Goal: Task Accomplishment & Management: Manage account settings

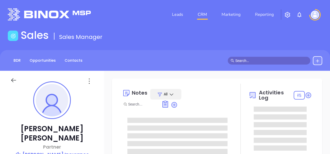
type input "[DATE]"
type input "[PERSON_NAME]"
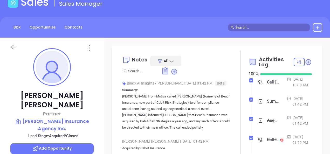
scroll to position [52, 0]
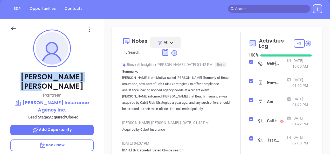
drag, startPoint x: 28, startPoint y: 77, endPoint x: 76, endPoint y: 71, distance: 48.4
click at [76, 71] on div "Joan R. Bates Partner Bates Insurance Agency Inc. Lead Stage: Acquired/Closed A…" at bounding box center [52, 115] width 104 height 193
copy p "Joan R. Bates"
click at [51, 99] on p "Bates Insurance Agency Inc." at bounding box center [51, 106] width 83 height 14
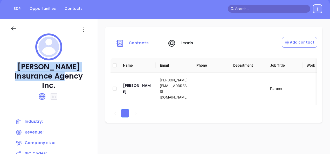
drag, startPoint x: 21, startPoint y: 65, endPoint x: 68, endPoint y: 74, distance: 48.5
click at [68, 74] on p "Bates Insurance Agency Inc." at bounding box center [48, 76] width 77 height 28
copy p "Bates Insurance Agency Inc"
click at [129, 89] on div "Joan R. Bates" at bounding box center [137, 88] width 29 height 12
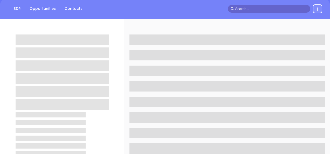
scroll to position [130, 0]
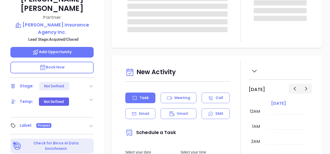
type input "[DATE]"
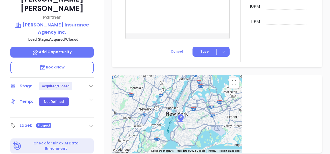
type input "[PERSON_NAME]"
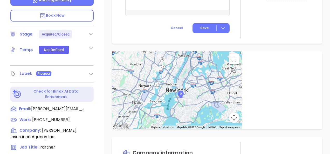
scroll to position [280, 0]
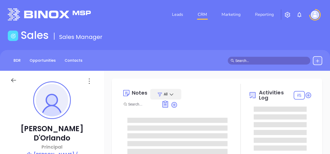
type input "[PERSON_NAME]"
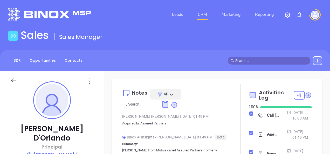
scroll to position [151, 0]
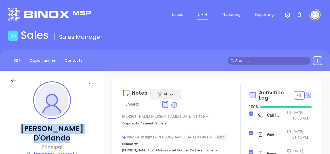
drag, startPoint x: 23, startPoint y: 128, endPoint x: 82, endPoint y: 125, distance: 59.4
click at [82, 125] on p "David D'Orlando" at bounding box center [51, 133] width 83 height 19
copy p "David D'Orlando"
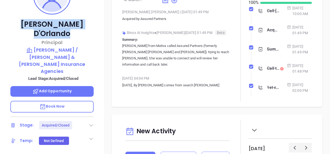
scroll to position [155, 0]
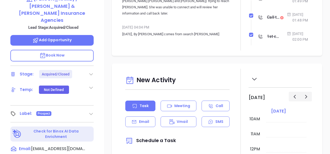
click at [93, 111] on icon at bounding box center [90, 113] width 5 height 5
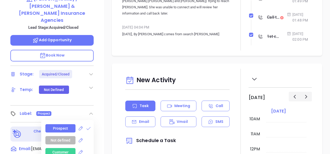
click at [89, 120] on div "Prospect Not defined Customer Partner Vendor Competitor Pending Approval Missed…" at bounding box center [67, 155] width 52 height 70
click at [86, 126] on icon at bounding box center [88, 128] width 5 height 5
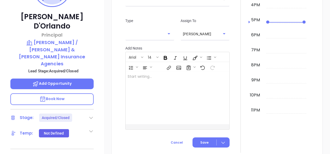
scroll to position [98, 0]
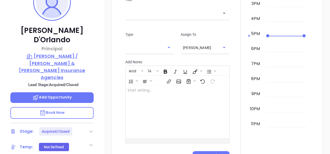
click at [33, 53] on p "Baldwin / Welsh & Parker Insurance Agencies" at bounding box center [51, 67] width 83 height 28
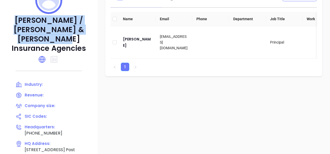
drag, startPoint x: 14, startPoint y: 18, endPoint x: 71, endPoint y: 38, distance: 60.5
click at [71, 38] on p "Baldwin / Welsh & Parker Insurance Agencies" at bounding box center [48, 34] width 77 height 37
copy p "Baldwin / Welsh & Parker Insurance Agencies"
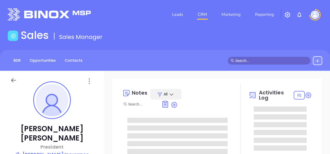
type input "[DATE]"
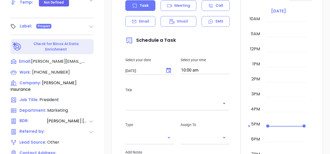
scroll to position [207, 0]
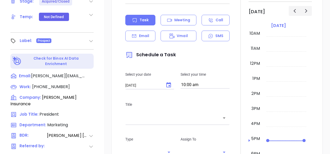
type input "[PERSON_NAME]"
click at [89, 38] on icon at bounding box center [90, 40] width 5 height 5
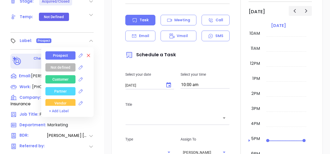
click at [86, 53] on icon at bounding box center [88, 55] width 5 height 5
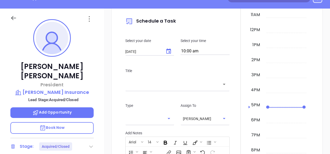
scroll to position [46, 0]
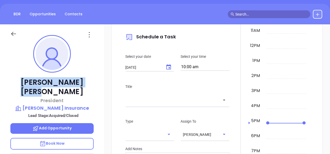
drag, startPoint x: 29, startPoint y: 82, endPoint x: 86, endPoint y: 75, distance: 57.2
click at [86, 75] on div "Chris Russo President Russo Insurance Lead Stage: Acquired/Closed Add Opportuni…" at bounding box center [52, 120] width 104 height 193
copy p "Chris Russo"
click at [45, 104] on p "Russo Insurance" at bounding box center [51, 107] width 83 height 7
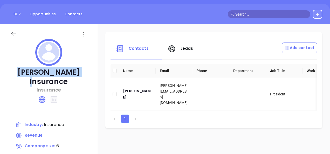
drag, startPoint x: 18, startPoint y: 67, endPoint x: 83, endPoint y: 74, distance: 64.8
click at [83, 74] on p "Russo Insurance" at bounding box center [48, 77] width 77 height 19
copy p "Russo Insurance"
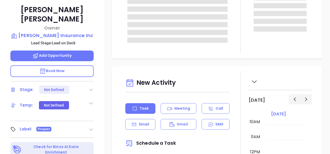
scroll to position [130, 0]
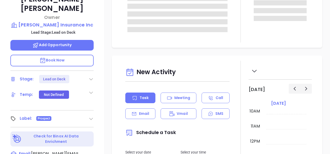
type input "[PERSON_NAME]"
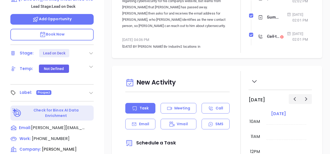
scroll to position [259, 0]
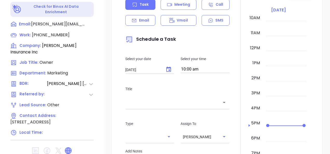
click at [68, 147] on icon at bounding box center [68, 150] width 6 height 6
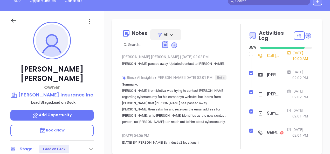
scroll to position [52, 0]
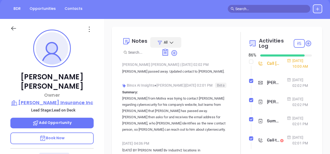
click at [46, 99] on p "[PERSON_NAME] Insurance Inc" at bounding box center [51, 102] width 83 height 7
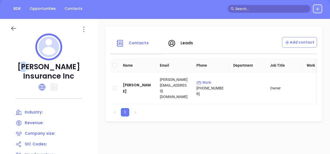
drag, startPoint x: 14, startPoint y: 65, endPoint x: 17, endPoint y: 65, distance: 3.4
click at [17, 65] on p "[PERSON_NAME] Insurance Inc" at bounding box center [48, 71] width 77 height 19
drag, startPoint x: 17, startPoint y: 65, endPoint x: 72, endPoint y: 75, distance: 55.9
click at [72, 75] on p "[PERSON_NAME] Insurance Inc" at bounding box center [48, 71] width 77 height 19
copy p "[PERSON_NAME] Insurance Inc"
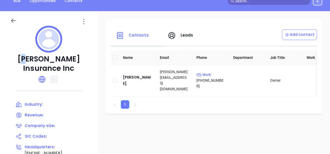
scroll to position [52, 0]
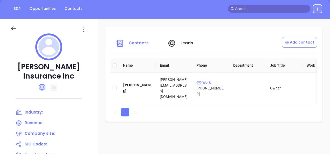
click at [88, 32] on icon at bounding box center [84, 29] width 8 height 8
click at [114, 42] on li "Edit" at bounding box center [125, 39] width 53 height 11
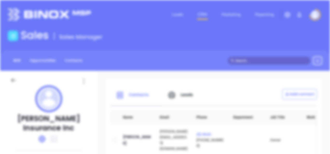
scroll to position [0, 0]
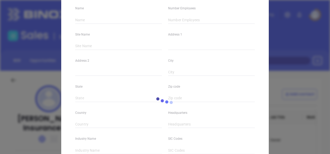
type input "Branco Gardner Insurance Inc"
type input "(508) 990-7367"
type input "http://www.brancogardnerinsurance.com/"
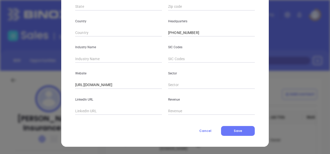
scroll to position [144, 0]
drag, startPoint x: 151, startPoint y: 86, endPoint x: 48, endPoint y: 119, distance: 108.4
click at [48, 119] on div "Edit Company Company Name Branco Gardner Insurance Inc Number Employees Site Na…" at bounding box center [165, 77] width 330 height 154
paste input "https://www.brancoins.com/"
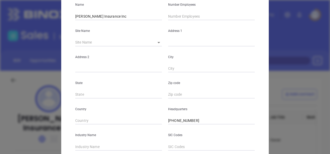
scroll to position [14, 0]
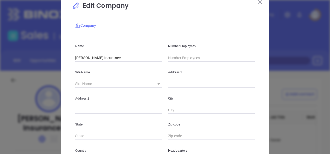
type input "https://www.brancoins.com/"
click at [151, 86] on body "Leads CRM Marketing Reporting Financial Leads Leads Sales Sales Manager BDR Opp…" at bounding box center [165, 77] width 330 height 154
click at [158, 81] on li "Dartmouth" at bounding box center [163, 84] width 28 height 9
type input "Dartmouth"
type input "48 State Road"
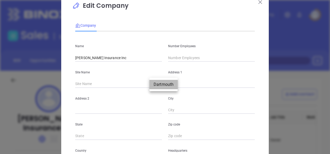
type input "Dartmouth"
type input "Ma"
type input "2747"
type input "96958"
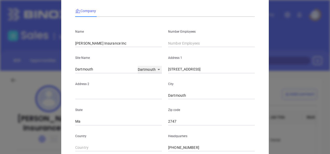
scroll to position [40, 0]
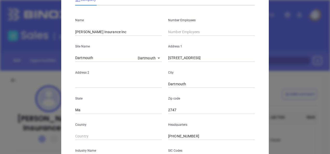
click at [168, 109] on input "2747" at bounding box center [211, 110] width 87 height 8
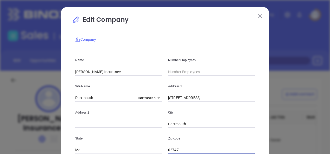
scroll to position [0, 0]
type input "02747"
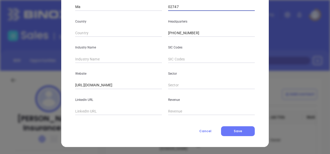
scroll to position [144, 0]
click at [96, 6] on input "Ma" at bounding box center [118, 7] width 87 height 8
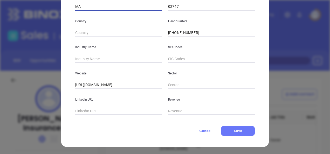
type input "MA"
click at [73, 43] on div "Industry Name" at bounding box center [118, 50] width 93 height 26
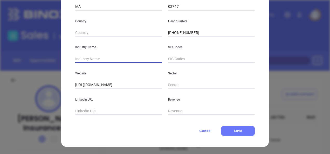
click at [83, 56] on input "text" at bounding box center [118, 59] width 87 height 8
type input "Insurance"
click at [224, 130] on button "Save" at bounding box center [238, 131] width 34 height 10
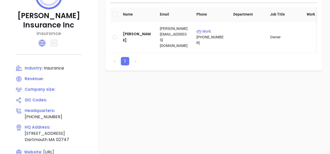
scroll to position [104, 0]
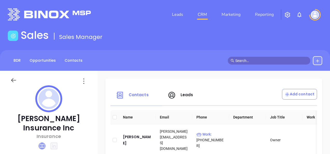
scroll to position [104, 0]
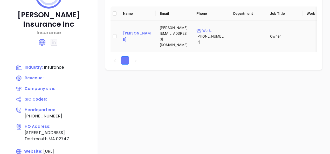
click at [139, 34] on div "[PERSON_NAME]" at bounding box center [137, 36] width 29 height 12
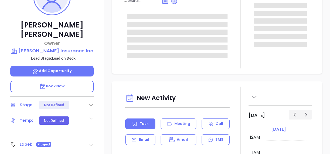
type input "[DATE]"
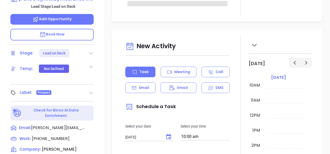
type input "[PERSON_NAME]"
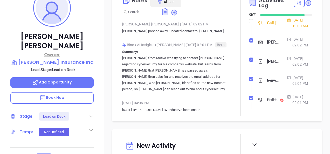
scroll to position [72, 0]
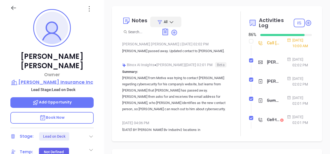
drag, startPoint x: 28, startPoint y: 54, endPoint x: 90, endPoint y: 72, distance: 64.3
click at [90, 72] on div "[PERSON_NAME] Owner [PERSON_NAME] Insurance Inc Lead Stage: Lead on Deck Add Op…" at bounding box center [52, 94] width 104 height 193
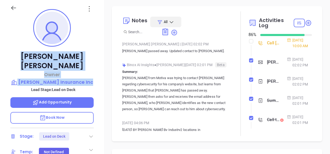
copy div "[PERSON_NAME] Owner [PERSON_NAME] Insurance In"
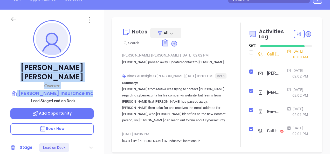
scroll to position [46, 0]
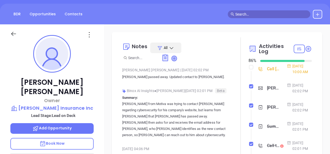
click at [172, 58] on icon at bounding box center [173, 58] width 5 height 5
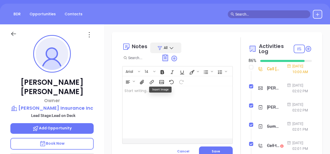
click at [144, 97] on div at bounding box center [173, 112] width 102 height 52
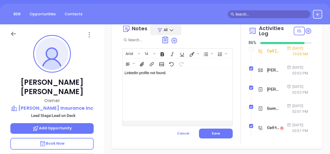
scroll to position [26, 0]
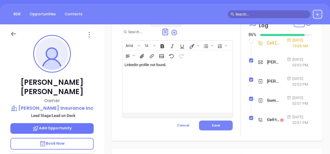
click at [216, 127] on span "Save" at bounding box center [215, 125] width 8 height 4
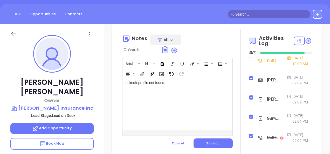
scroll to position [0, 0]
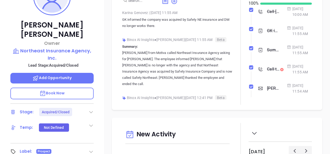
scroll to position [151, 0]
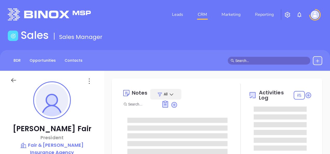
type input "[DATE]"
type input "[PERSON_NAME]"
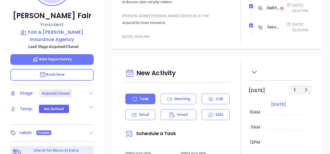
scroll to position [155, 0]
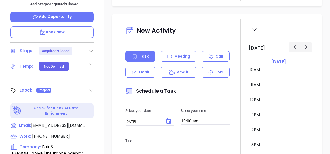
click at [92, 92] on icon at bounding box center [90, 90] width 5 height 5
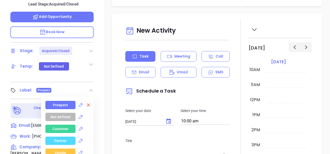
click at [86, 107] on icon at bounding box center [88, 104] width 5 height 5
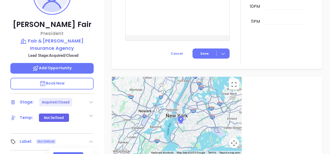
scroll to position [52, 0]
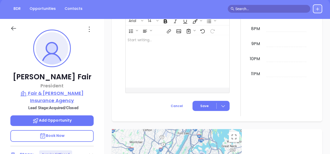
click at [42, 90] on p "Fair & Yeager Insurance Agency" at bounding box center [51, 97] width 83 height 14
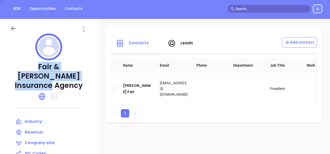
drag, startPoint x: 20, startPoint y: 69, endPoint x: 92, endPoint y: 76, distance: 72.6
click at [92, 76] on div "Fair & Yeager Insurance Agency Industry: Revenue: Company size: SIC Codes: Head…" at bounding box center [48, 129] width 97 height 220
copy p "Fair & Yeager Insurance Agency"
click at [123, 90] on div "Arthur B. Fair" at bounding box center [137, 88] width 29 height 12
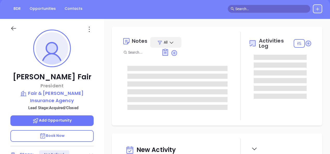
type input "[DATE]"
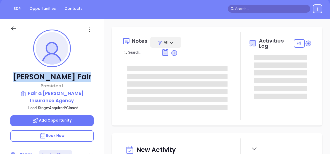
drag, startPoint x: 29, startPoint y: 76, endPoint x: 80, endPoint y: 76, distance: 51.3
click at [80, 76] on p "Arthur B. Fair" at bounding box center [51, 76] width 83 height 9
copy p "Arthur B. Fair"
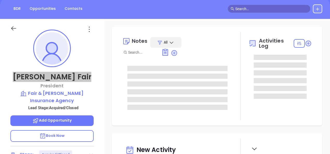
type input "[PERSON_NAME]"
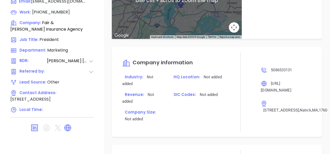
scroll to position [207, 0]
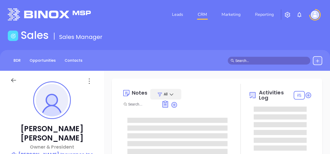
scroll to position [151, 0]
type input "[PERSON_NAME]"
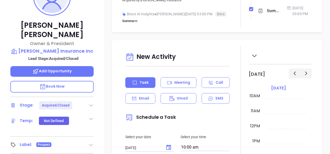
scroll to position [155, 0]
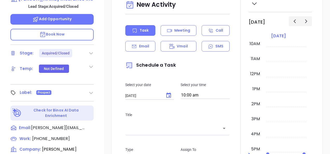
click at [90, 90] on icon at bounding box center [90, 92] width 5 height 5
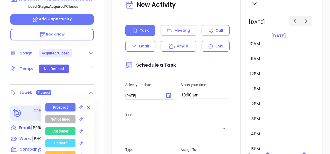
drag, startPoint x: 87, startPoint y: 94, endPoint x: 87, endPoint y: 97, distance: 3.1
click at [87, 105] on icon at bounding box center [88, 107] width 5 height 5
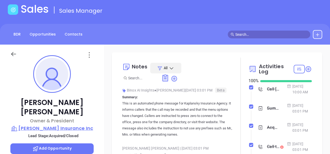
scroll to position [0, 0]
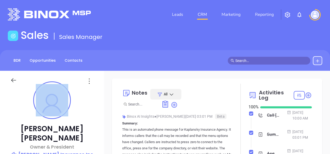
drag, startPoint x: 30, startPoint y: 128, endPoint x: 82, endPoint y: 118, distance: 52.8
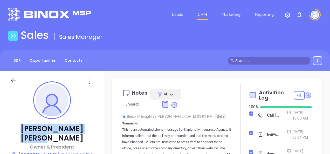
drag, startPoint x: 79, startPoint y: 125, endPoint x: 31, endPoint y: 131, distance: 48.1
click at [31, 131] on p "[PERSON_NAME]" at bounding box center [51, 133] width 83 height 19
copy p "[PERSON_NAME]"
click at [40, 151] on p "[PERSON_NAME] Insurance Inc" at bounding box center [51, 154] width 83 height 7
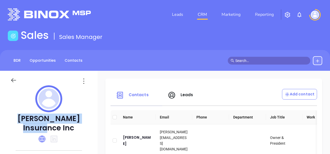
drag, startPoint x: 15, startPoint y: 114, endPoint x: 92, endPoint y: 115, distance: 76.4
click at [87, 115] on p "[PERSON_NAME] Insurance Inc" at bounding box center [48, 123] width 77 height 19
copy p "[PERSON_NAME] Insurance Inc"
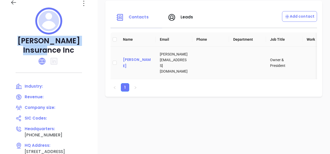
click at [144, 65] on div "[PERSON_NAME]" at bounding box center [137, 62] width 29 height 12
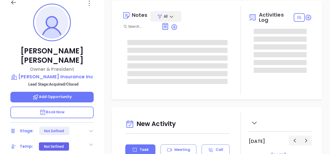
type input "[DATE]"
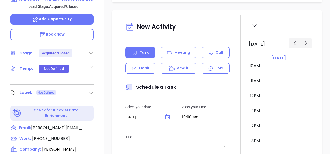
scroll to position [26, 0]
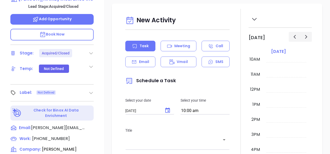
type input "[PERSON_NAME]"
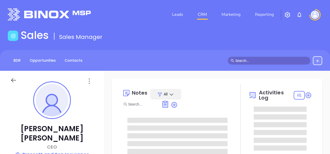
type input "[DATE]"
type input "[PERSON_NAME]"
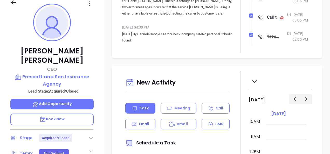
scroll to position [130, 0]
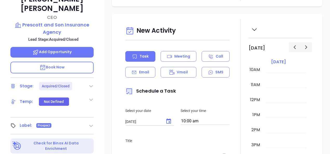
click at [88, 122] on div "Label: Prospect" at bounding box center [51, 126] width 83 height 8
click at [89, 123] on icon at bounding box center [90, 125] width 5 height 5
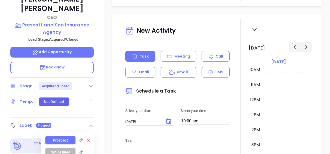
click at [87, 139] on icon at bounding box center [88, 140] width 3 height 3
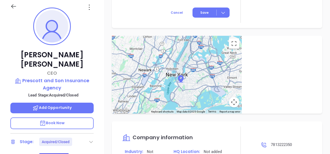
scroll to position [52, 0]
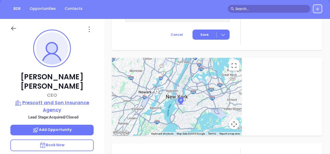
click at [62, 99] on p "Prescott and Son Insurance Agency" at bounding box center [51, 106] width 83 height 14
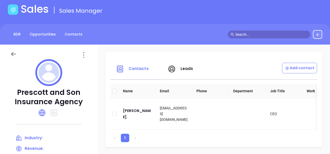
scroll to position [26, 0]
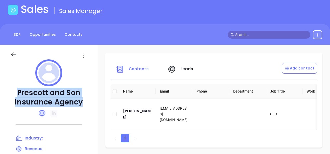
drag, startPoint x: 19, startPoint y: 95, endPoint x: 92, endPoint y: 98, distance: 72.6
click at [92, 98] on div "Prescott and Son Insurance Agency Industry: Revenue: Company size: SIC Codes: H…" at bounding box center [48, 155] width 97 height 220
copy p "Prescott and Son Insurance Agency"
click at [130, 111] on div "[PERSON_NAME]" at bounding box center [137, 114] width 29 height 12
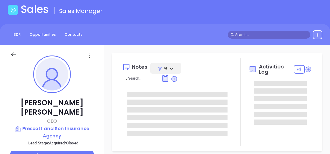
scroll to position [151, 0]
type input "[PERSON_NAME]"
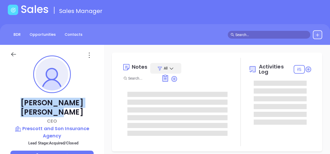
drag, startPoint x: 20, startPoint y: 102, endPoint x: 89, endPoint y: 98, distance: 68.8
click at [89, 98] on div "Joseph Scholnick CEO Prescott and Son Insurance Agency Lead Stage: Acquired/Clo…" at bounding box center [52, 141] width 104 height 193
copy p "Joseph Scholnick"
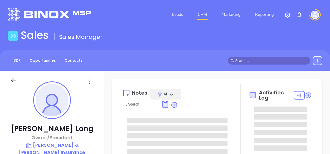
scroll to position [151, 0]
type input "[PERSON_NAME]"
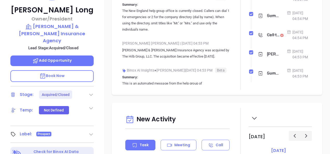
scroll to position [155, 0]
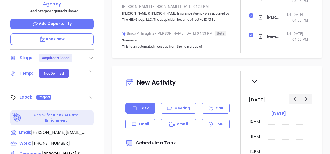
click at [93, 95] on icon at bounding box center [90, 97] width 5 height 5
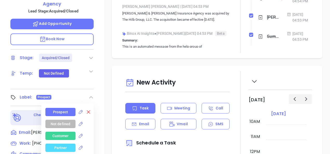
click at [86, 109] on icon at bounding box center [88, 111] width 5 height 5
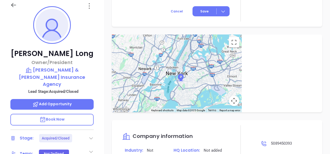
scroll to position [26, 0]
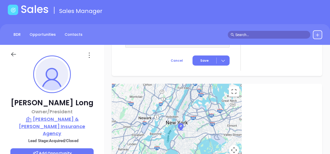
click at [50, 118] on p "Eldredge & Lumpkin Insurance Agency" at bounding box center [51, 126] width 83 height 21
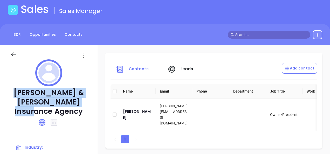
drag, startPoint x: 11, startPoint y: 94, endPoint x: 82, endPoint y: 101, distance: 71.3
click at [82, 101] on p "Eldredge & Lumpkin Insurance Agency" at bounding box center [48, 102] width 77 height 28
copy p "Eldredge & Lumpkin Insurance Agency"
click at [135, 113] on div "Alan Long" at bounding box center [137, 114] width 29 height 12
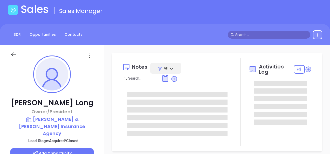
type input "[DATE]"
type input "[PERSON_NAME]"
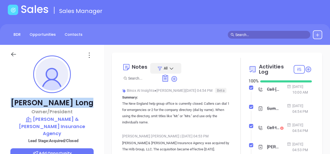
drag, startPoint x: 33, startPoint y: 103, endPoint x: 82, endPoint y: 101, distance: 49.0
click at [82, 101] on p "Alan Long" at bounding box center [51, 102] width 83 height 9
copy p "Alan Long"
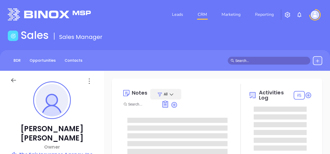
type input "[DATE]"
type input "[PERSON_NAME]"
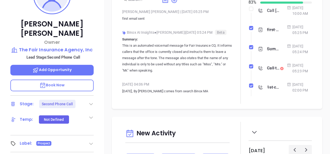
scroll to position [130, 0]
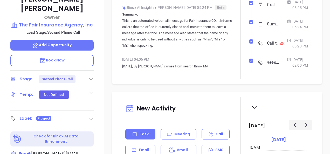
click at [94, 108] on div "[PERSON_NAME] Owner The Fair Insurance Agency, Inc Lead Stage: Second Phone Cal…" at bounding box center [52, 37] width 104 height 193
click at [92, 118] on icon at bounding box center [91, 119] width 4 height 2
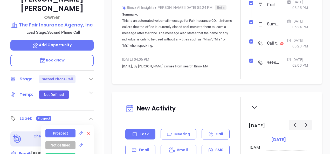
click at [87, 131] on icon at bounding box center [88, 133] width 5 height 5
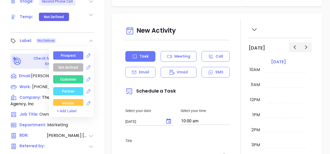
scroll to position [280, 0]
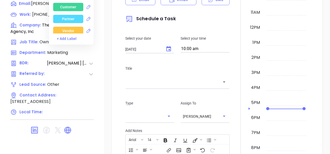
click at [65, 126] on icon at bounding box center [67, 130] width 8 height 8
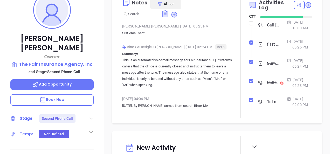
scroll to position [46, 0]
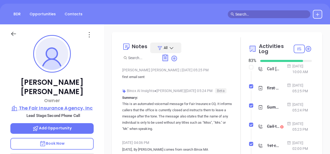
click at [57, 104] on p "The Fair Insurance Agency, Inc" at bounding box center [51, 107] width 83 height 7
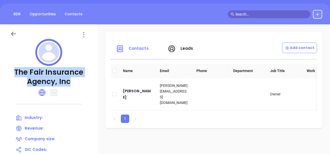
drag, startPoint x: 15, startPoint y: 70, endPoint x: 74, endPoint y: 81, distance: 60.0
click at [74, 81] on p "The Fair Insurance Agency, Inc" at bounding box center [48, 77] width 77 height 19
copy p "The Fair Insurance Agency, Inc"
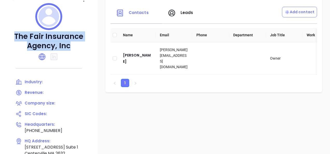
scroll to position [46, 0]
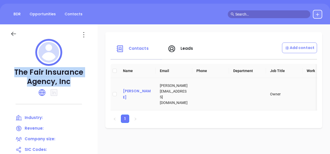
click at [136, 94] on div "[PERSON_NAME]" at bounding box center [137, 94] width 29 height 12
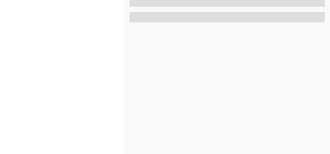
scroll to position [280, 0]
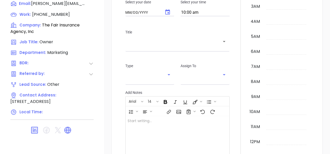
type input "[DATE]"
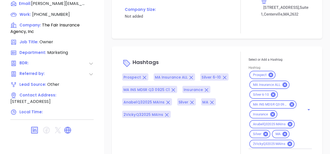
scroll to position [367, 0]
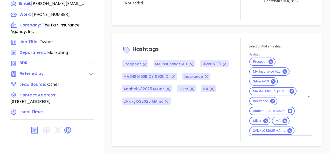
type input "[PERSON_NAME]"
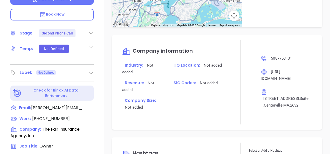
scroll to position [181, 0]
